Goal: Complete application form

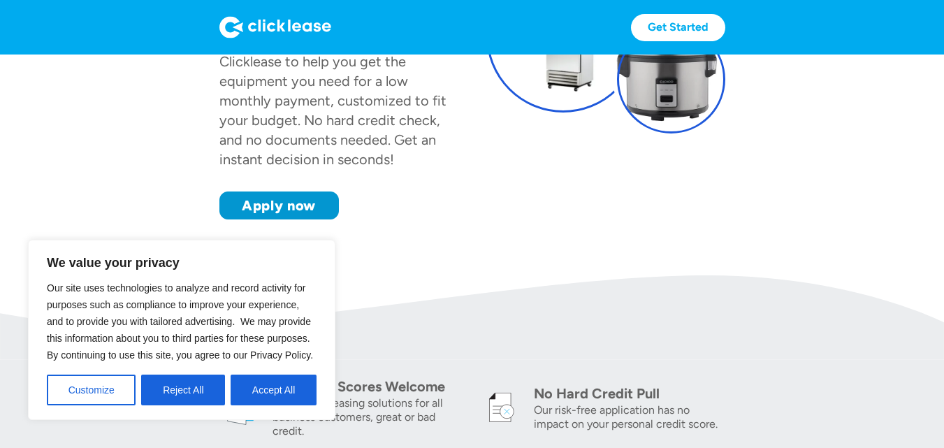
scroll to position [280, 0]
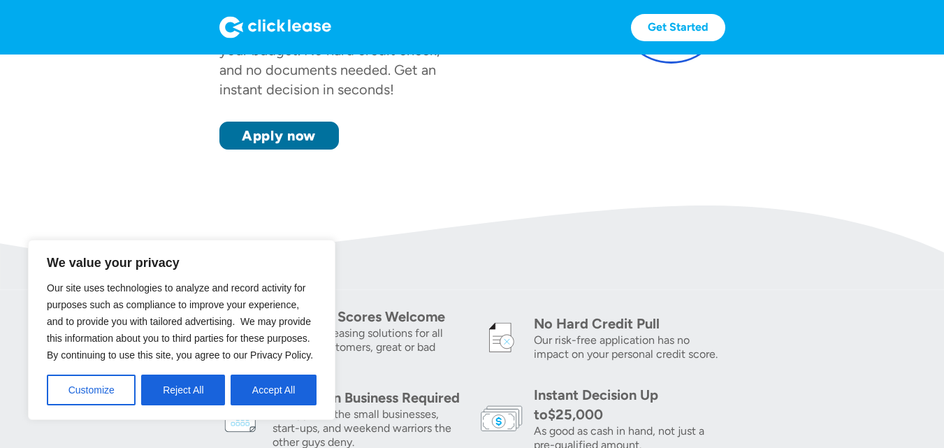
click at [288, 134] on link "Apply now" at bounding box center [279, 136] width 120 height 28
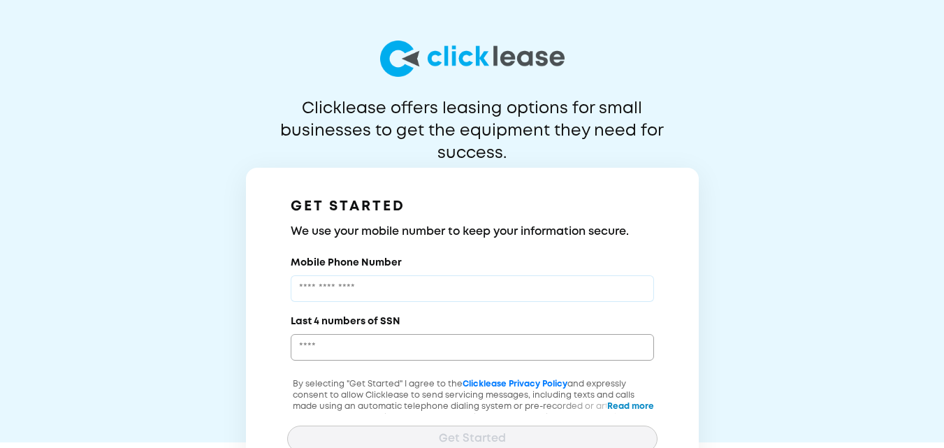
click at [310, 287] on input "Mobile Phone Number" at bounding box center [472, 288] width 363 height 27
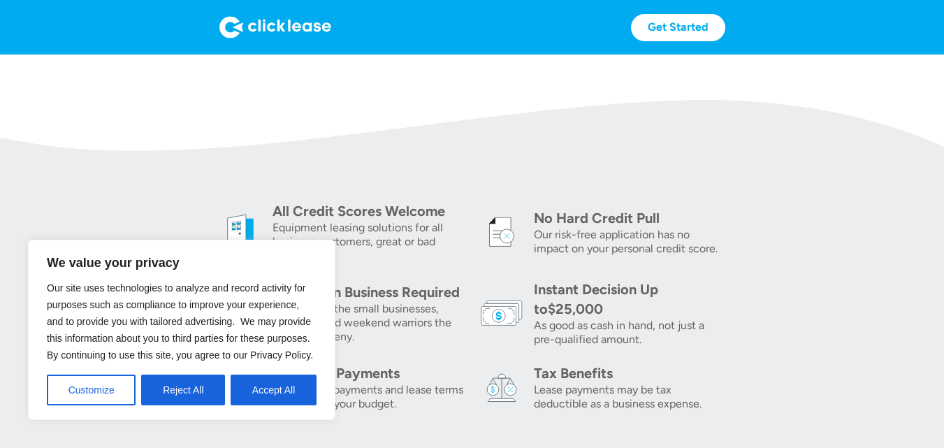
scroll to position [419, 0]
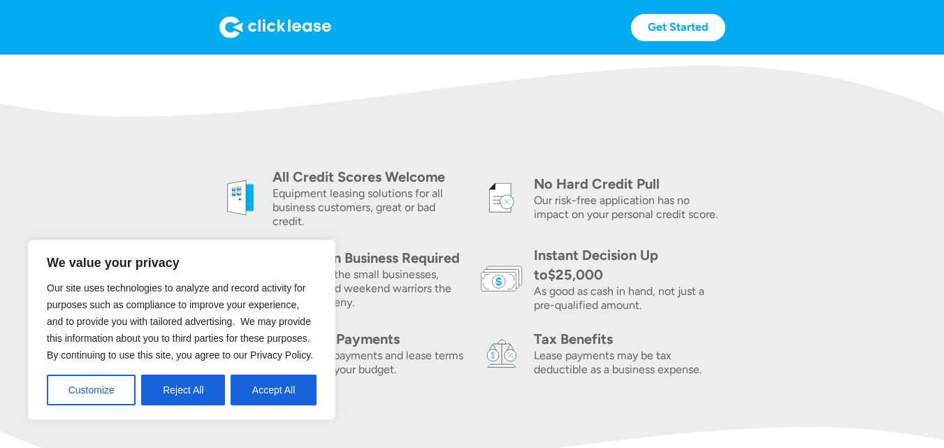
click at [300, 254] on div "We value your privacy Our site uses technologies to analyze and record activity…" at bounding box center [182, 330] width 308 height 180
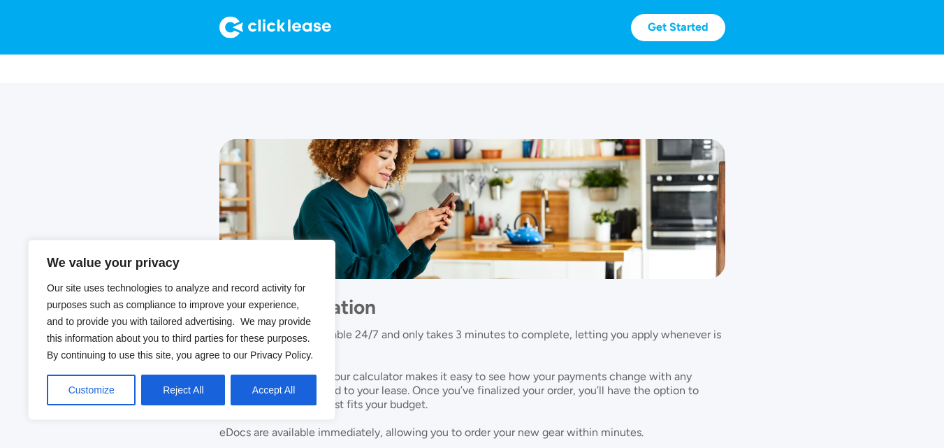
scroll to position [1206, 0]
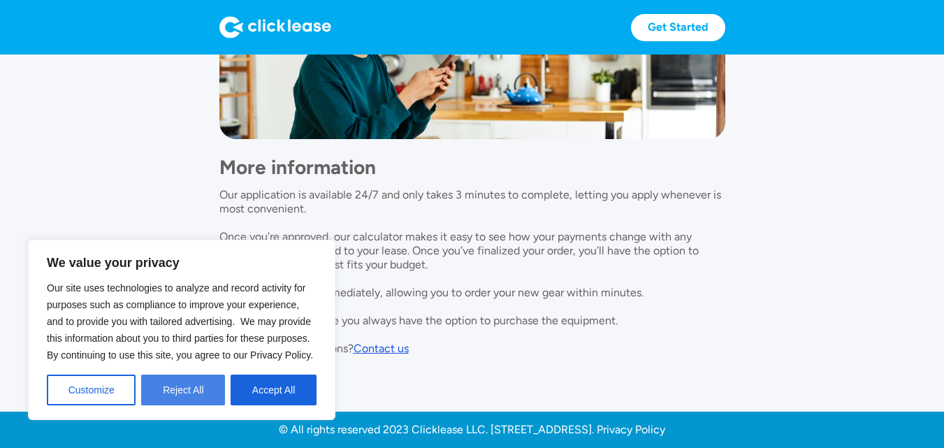
click at [177, 389] on button "Reject All" at bounding box center [183, 390] width 84 height 31
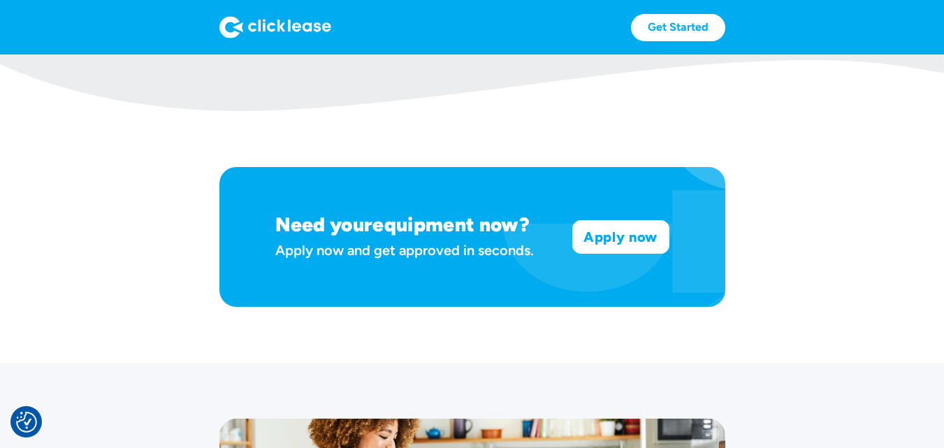
scroll to position [856, 0]
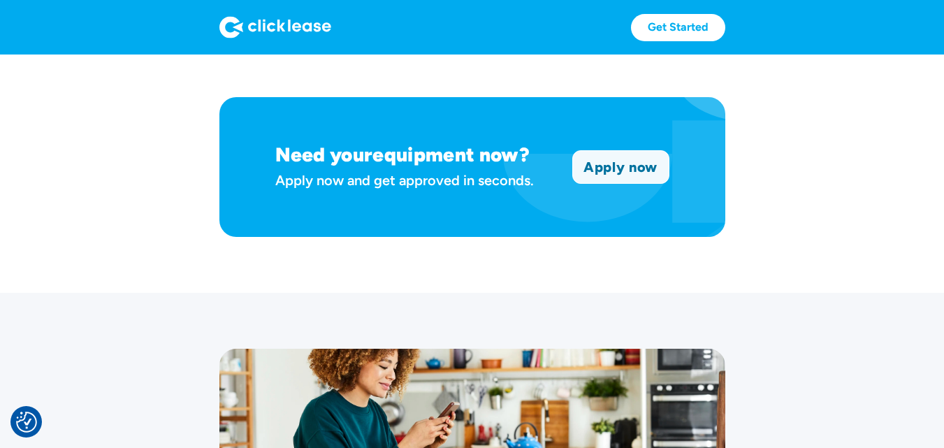
click at [622, 161] on link "Apply now" at bounding box center [621, 167] width 96 height 32
